Goal: Task Accomplishment & Management: Complete application form

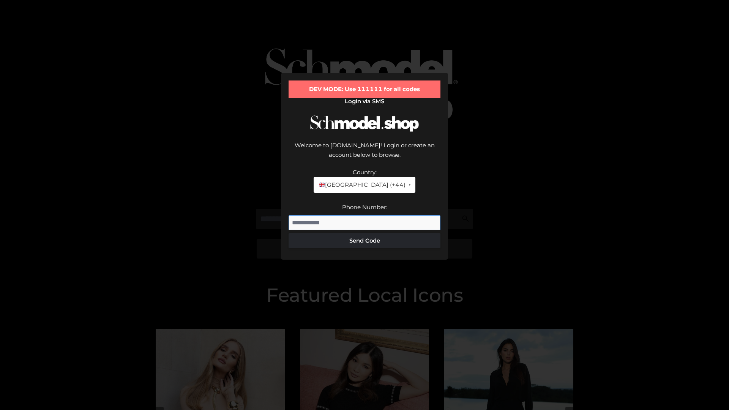
click at [365, 215] on input "Phone Number:" at bounding box center [365, 222] width 152 height 15
type input "**********"
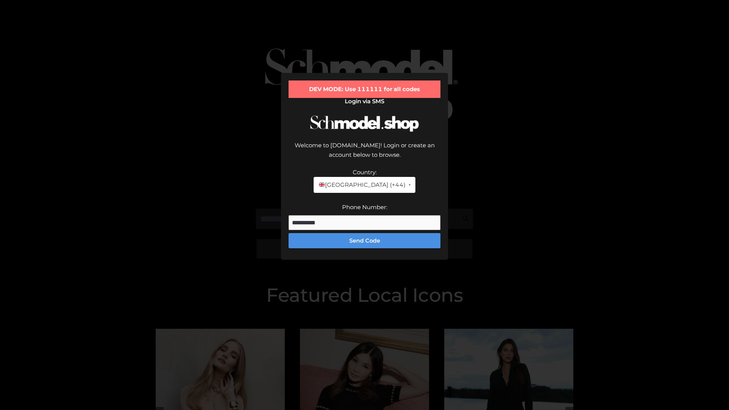
click at [365, 233] on button "Send Code" at bounding box center [365, 240] width 152 height 15
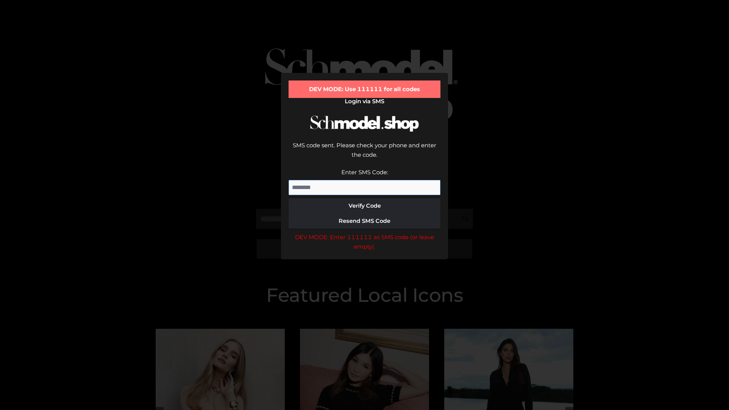
click at [365, 180] on input "Enter SMS Code:" at bounding box center [365, 187] width 152 height 15
type input "******"
click at [365, 198] on button "Verify Code" at bounding box center [365, 205] width 152 height 15
click at [365, 232] on div "DEV MODE: Enter 111111 as SMS code (or leave empty)." at bounding box center [365, 241] width 152 height 19
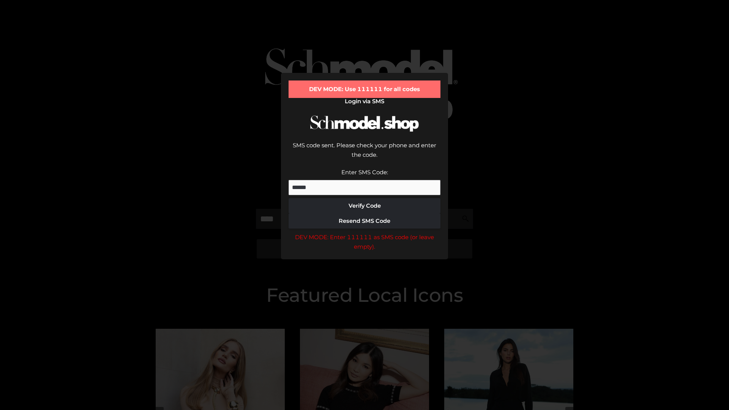
click at [365, 232] on div "DEV MODE: Enter 111111 as SMS code (or leave empty)." at bounding box center [365, 241] width 152 height 19
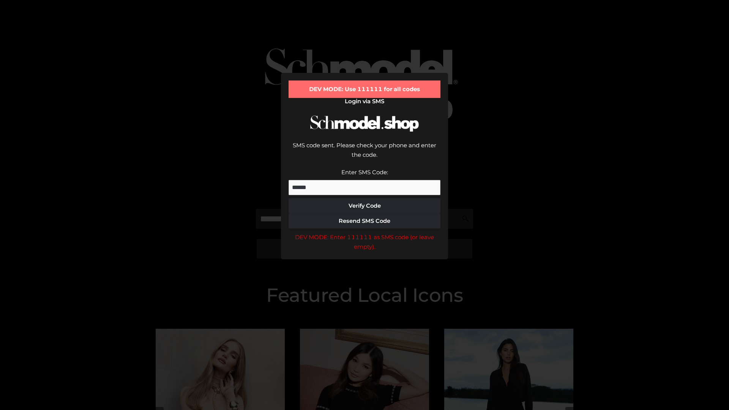
click at [365, 232] on div "DEV MODE: Enter 111111 as SMS code (or leave empty)." at bounding box center [365, 241] width 152 height 19
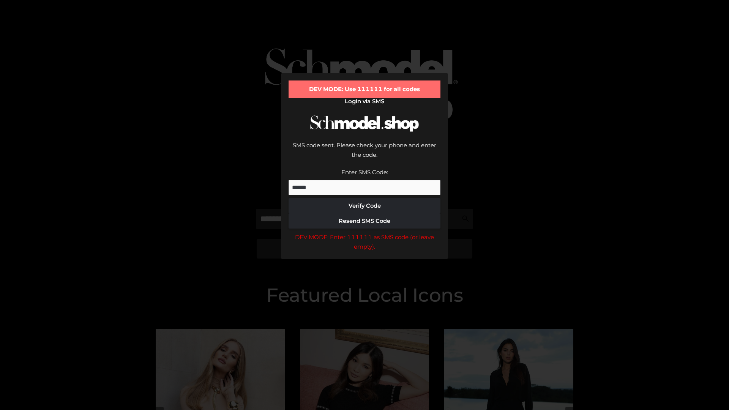
click at [365, 232] on div "DEV MODE: Enter 111111 as SMS code (or leave empty)." at bounding box center [365, 241] width 152 height 19
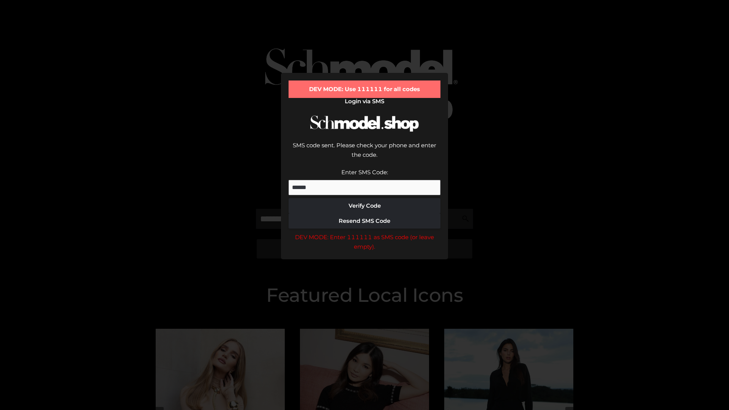
click at [365, 232] on div "DEV MODE: Enter 111111 as SMS code (or leave empty)." at bounding box center [365, 241] width 152 height 19
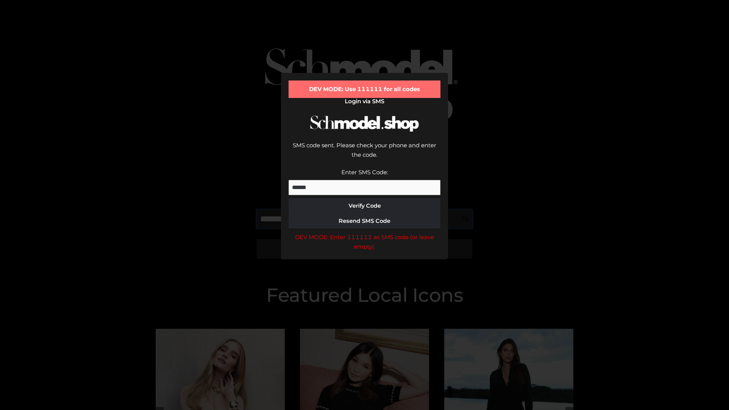
scroll to position [0, 0]
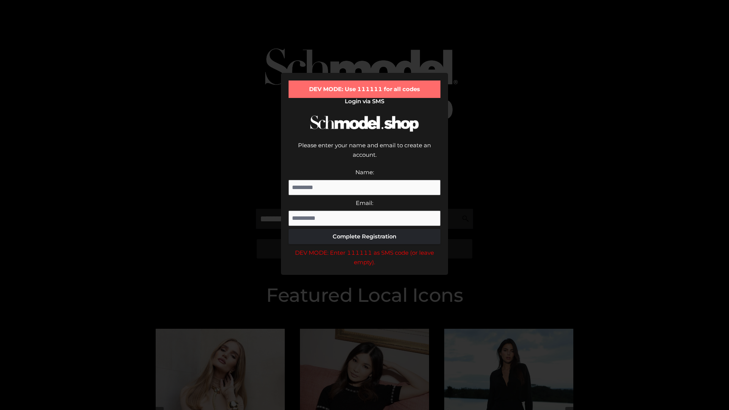
click at [365, 248] on div "DEV MODE: Enter 111111 as SMS code (or leave empty)." at bounding box center [365, 257] width 152 height 19
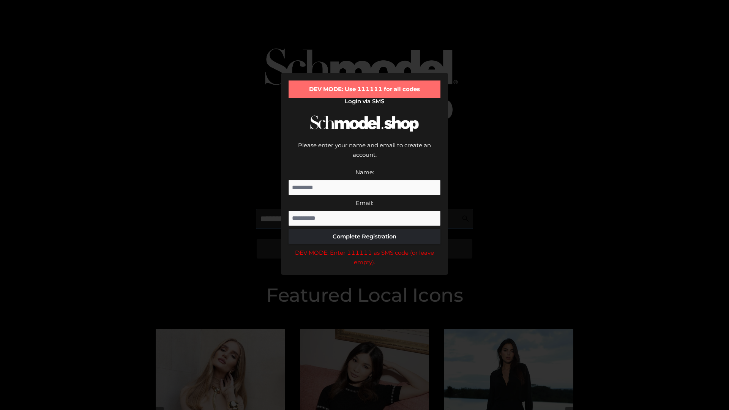
scroll to position [0, 28]
click at [365, 248] on div "DEV MODE: Enter 111111 as SMS code (or leave empty)." at bounding box center [365, 257] width 152 height 19
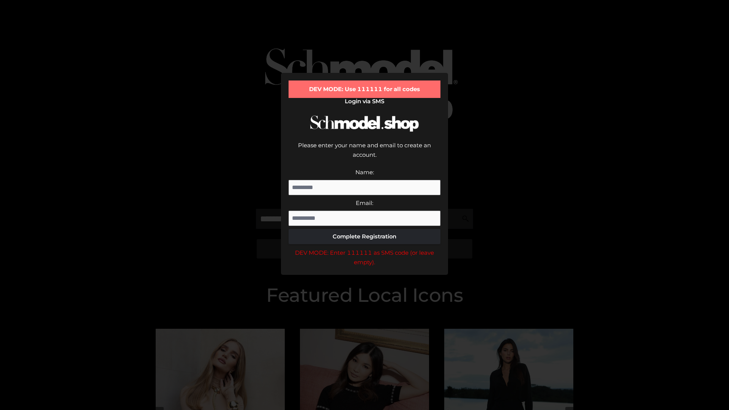
click at [365, 248] on div "DEV MODE: Enter 111111 as SMS code (or leave empty)." at bounding box center [365, 257] width 152 height 19
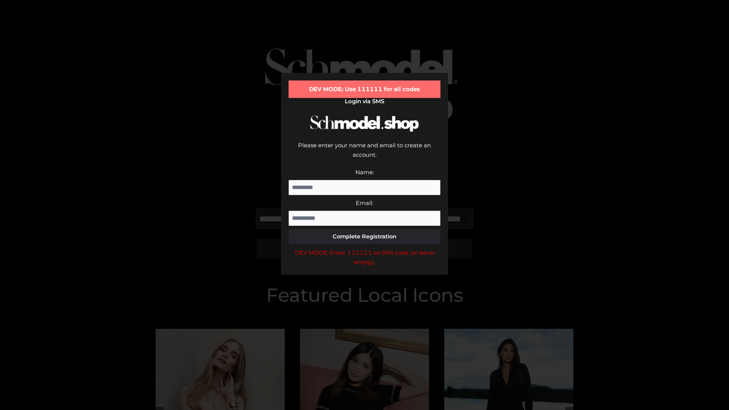
scroll to position [0, 74]
click at [365, 248] on div "DEV MODE: Enter 111111 as SMS code (or leave empty)." at bounding box center [365, 257] width 152 height 19
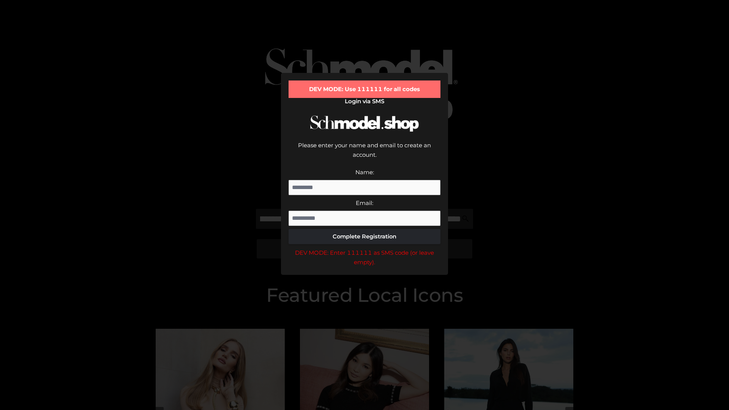
click at [365, 248] on div "DEV MODE: Enter 111111 as SMS code (or leave empty)." at bounding box center [365, 257] width 152 height 19
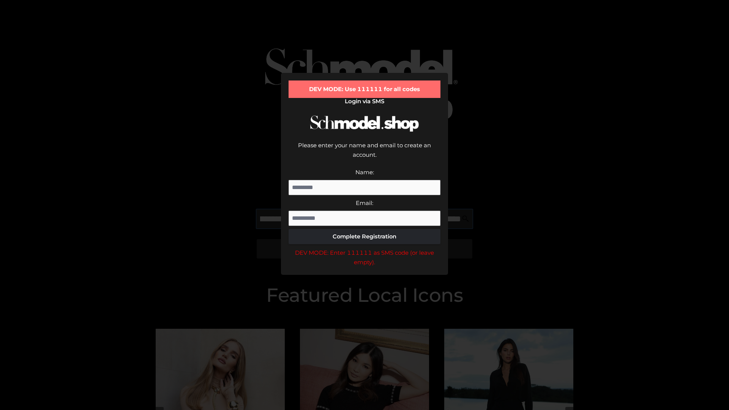
scroll to position [0, 122]
click at [365, 248] on div "DEV MODE: Enter 111111 as SMS code (or leave empty)." at bounding box center [365, 257] width 152 height 19
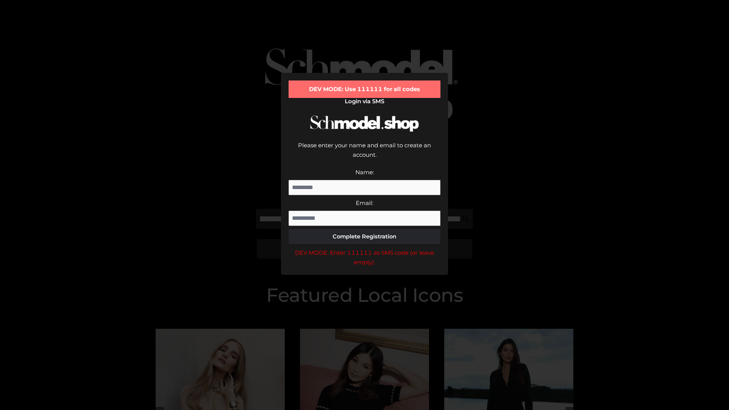
click at [365, 248] on div "DEV MODE: Enter 111111 as SMS code (or leave empty)." at bounding box center [365, 257] width 152 height 19
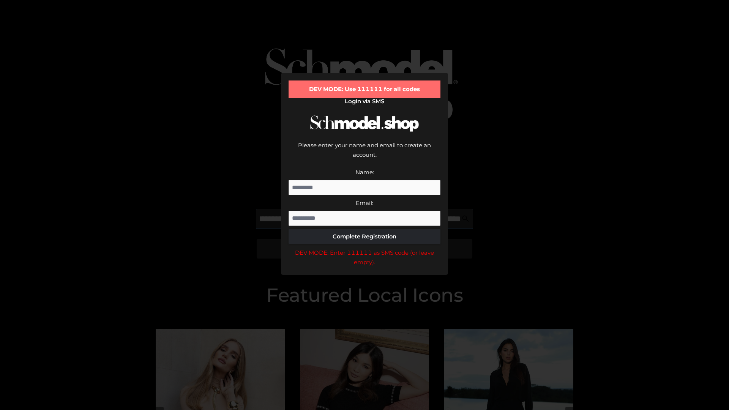
scroll to position [0, 165]
click at [365, 248] on div "DEV MODE: Enter 111111 as SMS code (or leave empty)." at bounding box center [365, 257] width 152 height 19
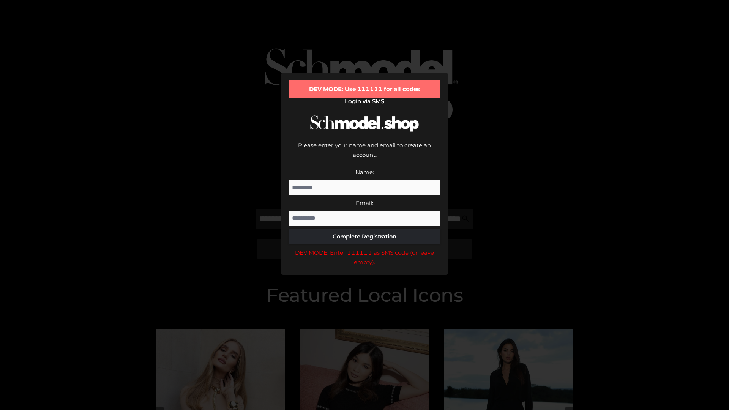
click at [365, 248] on div "DEV MODE: Enter 111111 as SMS code (or leave empty)." at bounding box center [365, 257] width 152 height 19
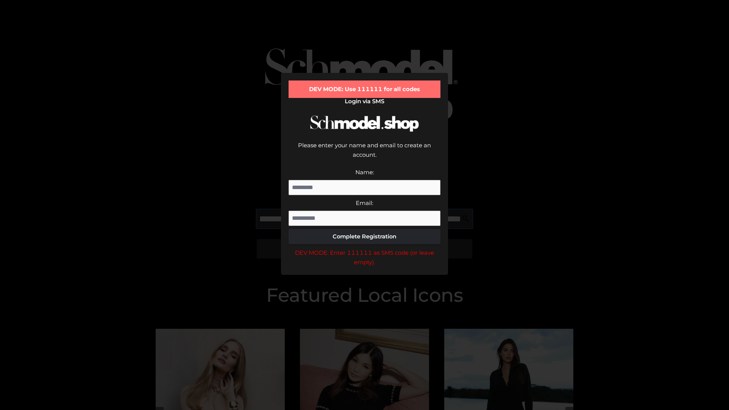
scroll to position [0, 212]
click at [365, 248] on div "DEV MODE: Enter 111111 as SMS code (or leave empty)." at bounding box center [365, 257] width 152 height 19
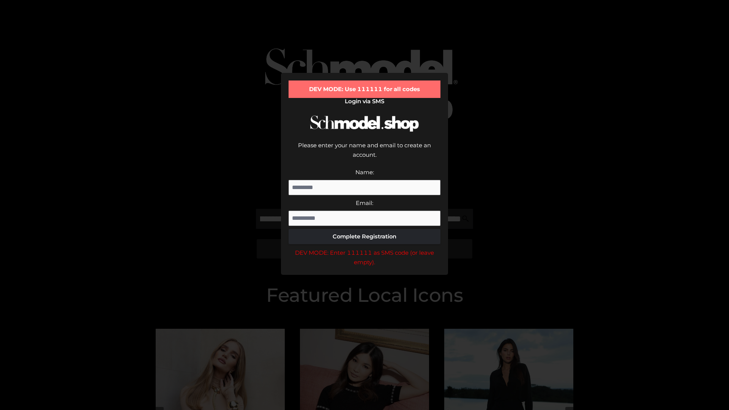
click at [365, 248] on div "DEV MODE: Enter 111111 as SMS code (or leave empty)." at bounding box center [365, 257] width 152 height 19
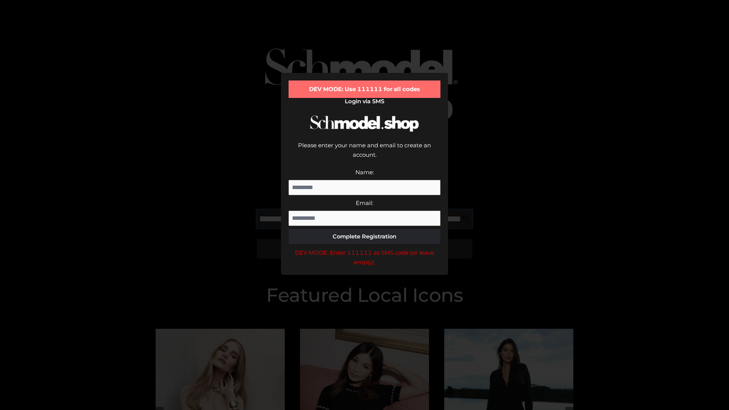
scroll to position [0, 259]
click at [365, 248] on div "DEV MODE: Enter 111111 as SMS code (or leave empty)." at bounding box center [365, 257] width 152 height 19
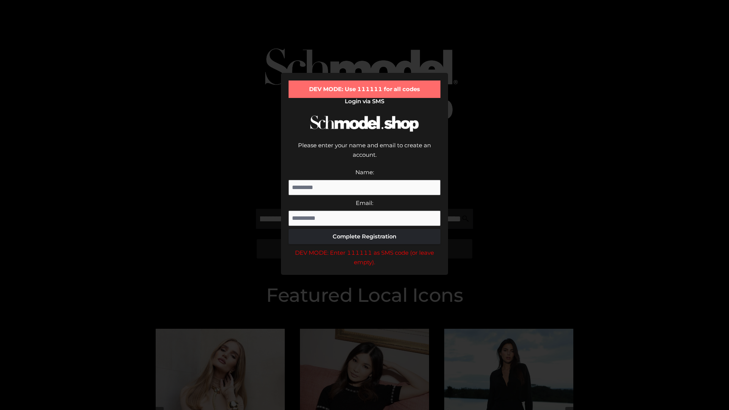
click at [365, 248] on div "DEV MODE: Enter 111111 as SMS code (or leave empty)." at bounding box center [365, 257] width 152 height 19
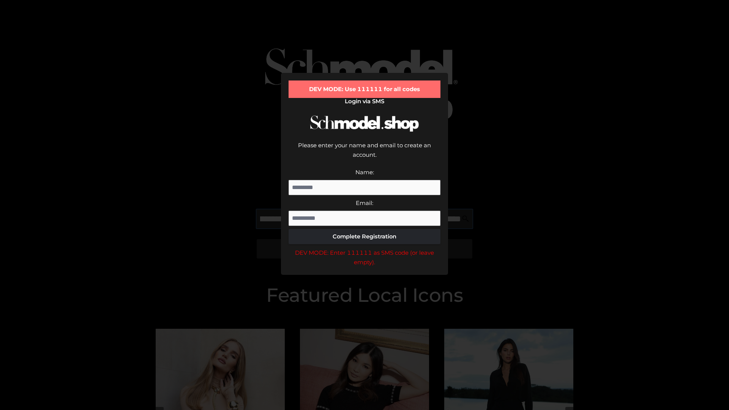
scroll to position [0, 303]
click at [365, 248] on div "DEV MODE: Enter 111111 as SMS code (or leave empty)." at bounding box center [365, 257] width 152 height 19
type input "**********"
